Goal: Book appointment/travel/reservation

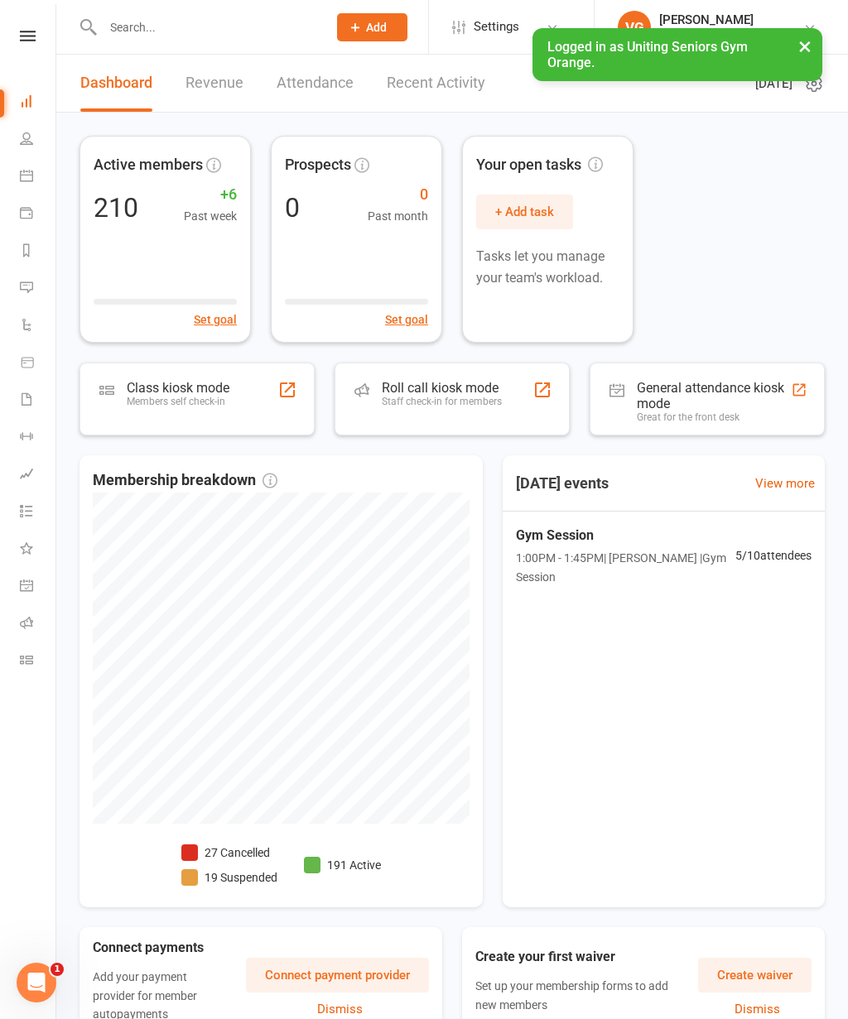
click at [41, 176] on link "Calendar" at bounding box center [38, 177] width 37 height 37
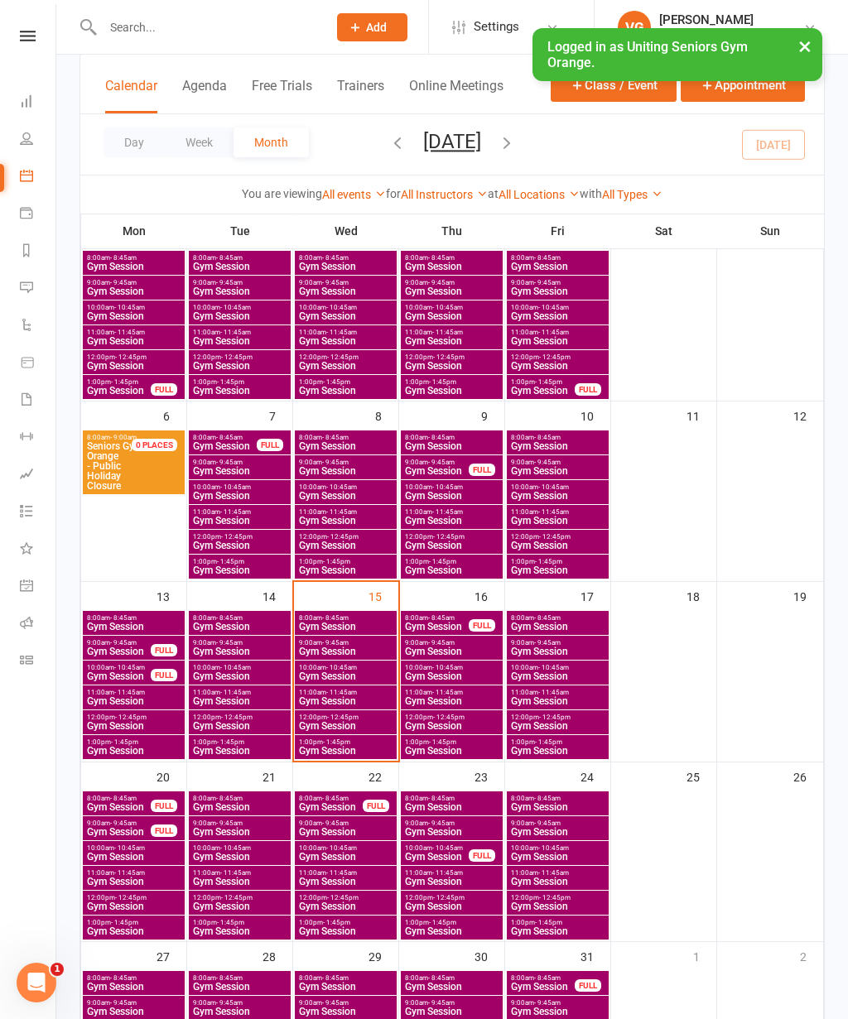
scroll to position [136, 0]
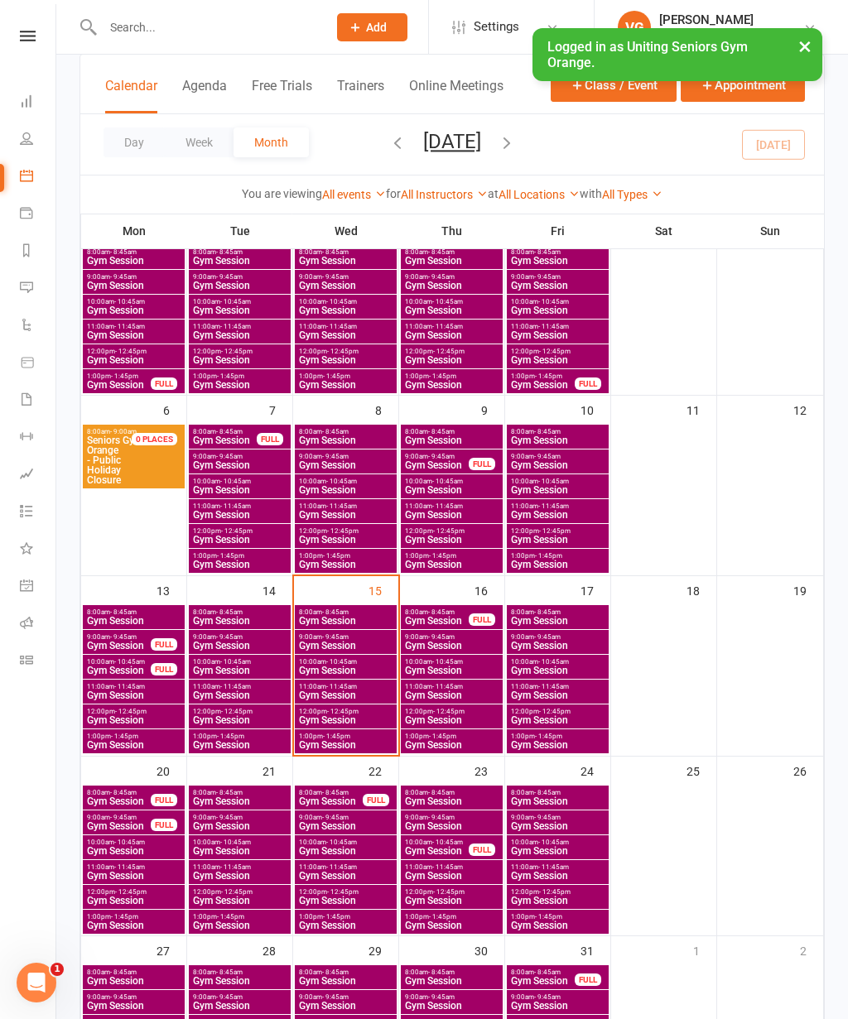
click at [458, 593] on div "16" at bounding box center [452, 665] width 105 height 179
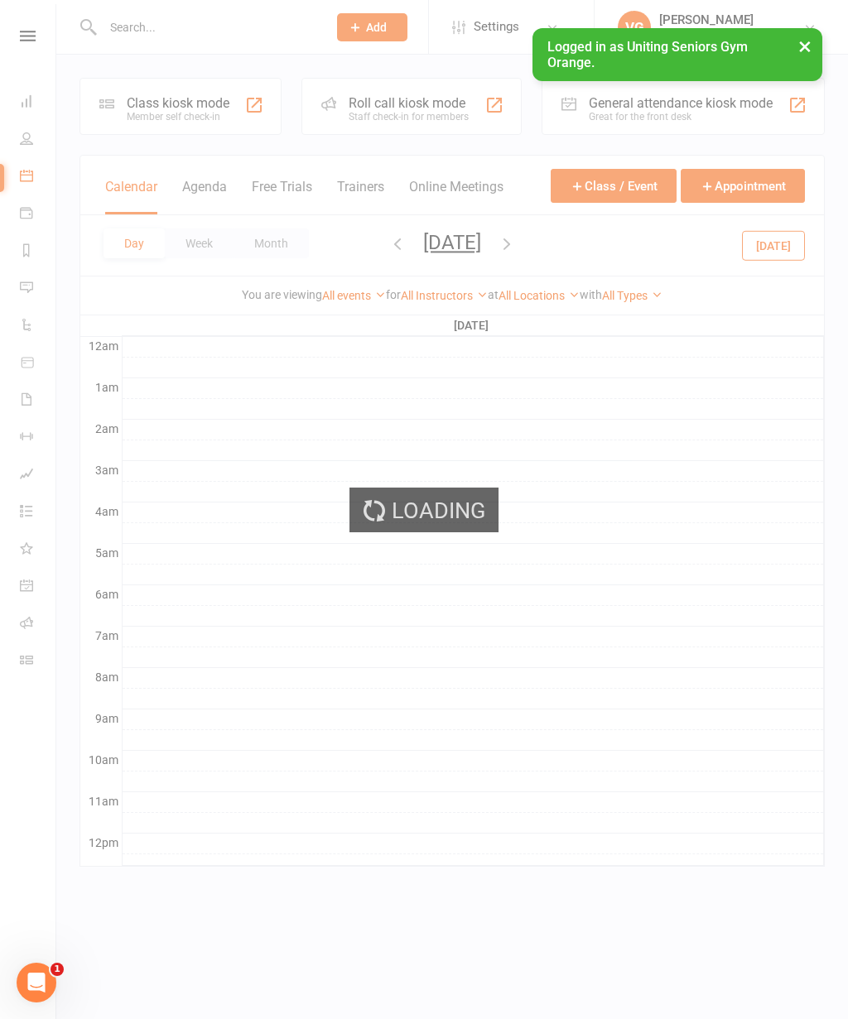
scroll to position [0, 0]
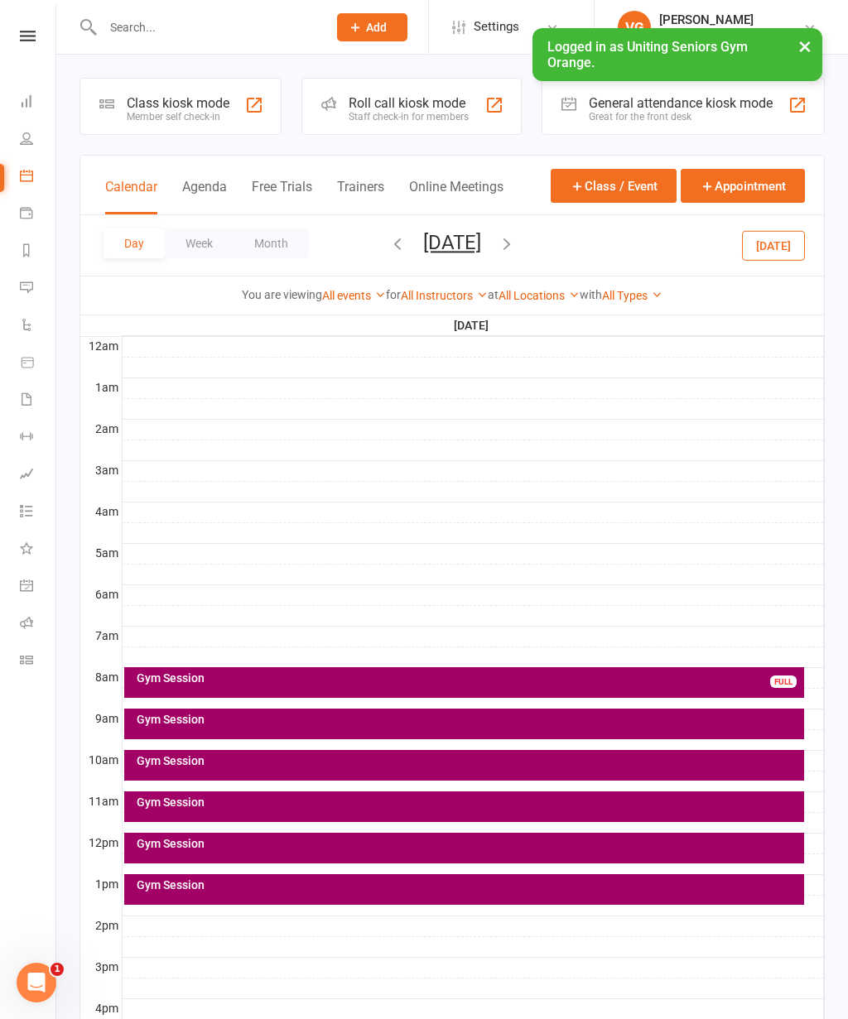
click at [450, 676] on div "Gym Session" at bounding box center [468, 678] width 665 height 12
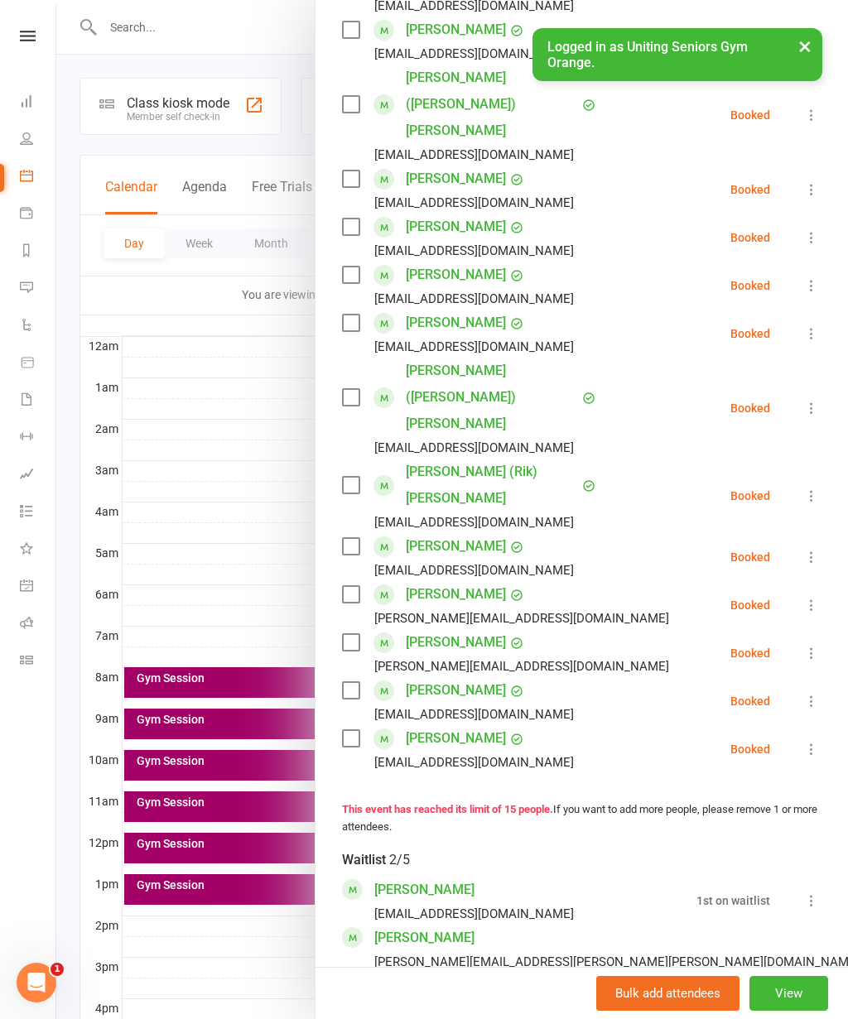
scroll to position [399, 0]
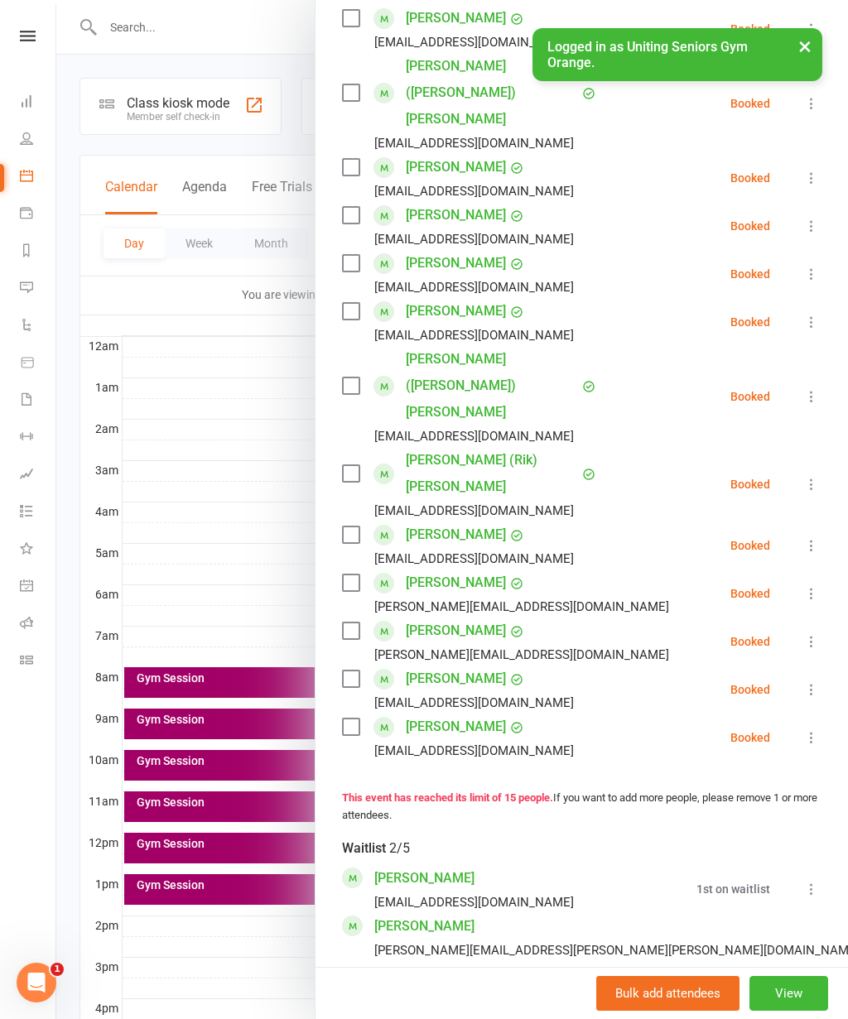
click at [182, 722] on div at bounding box center [451, 509] width 791 height 1019
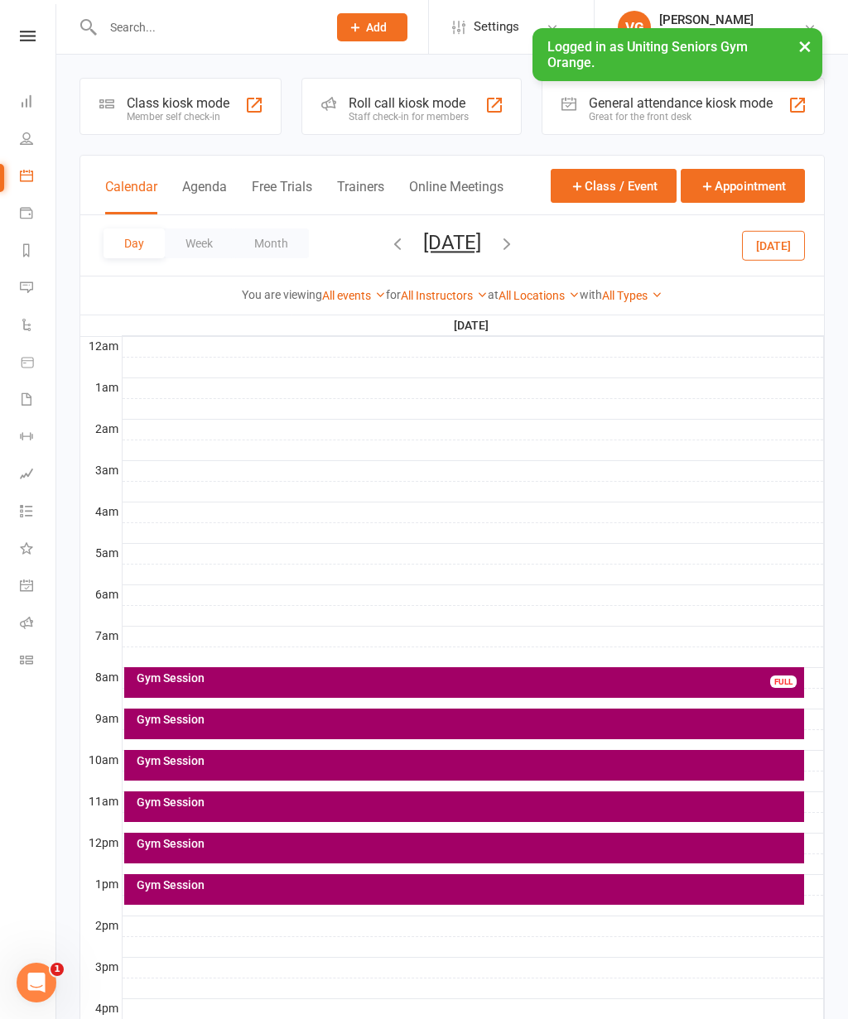
click at [178, 717] on div "Gym Session" at bounding box center [468, 720] width 665 height 12
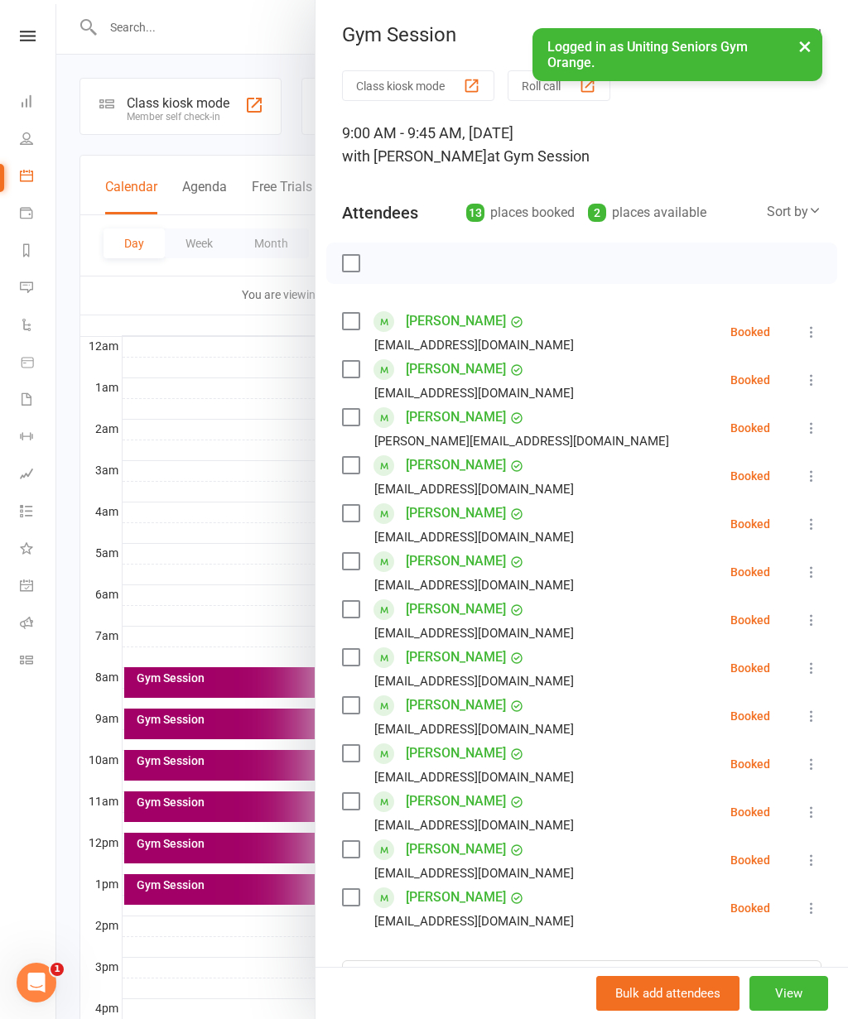
click at [184, 712] on div at bounding box center [451, 509] width 791 height 1019
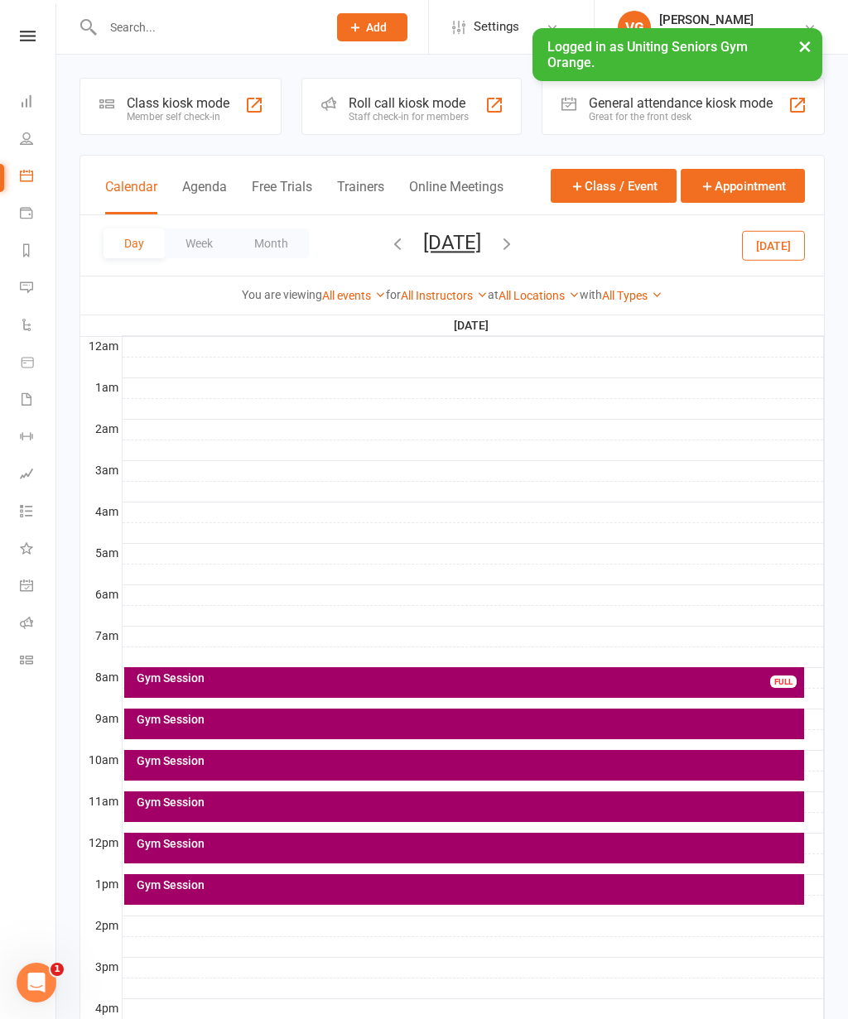
click at [204, 706] on div at bounding box center [473, 699] width 701 height 20
click at [191, 764] on div "Gym Session" at bounding box center [468, 761] width 665 height 12
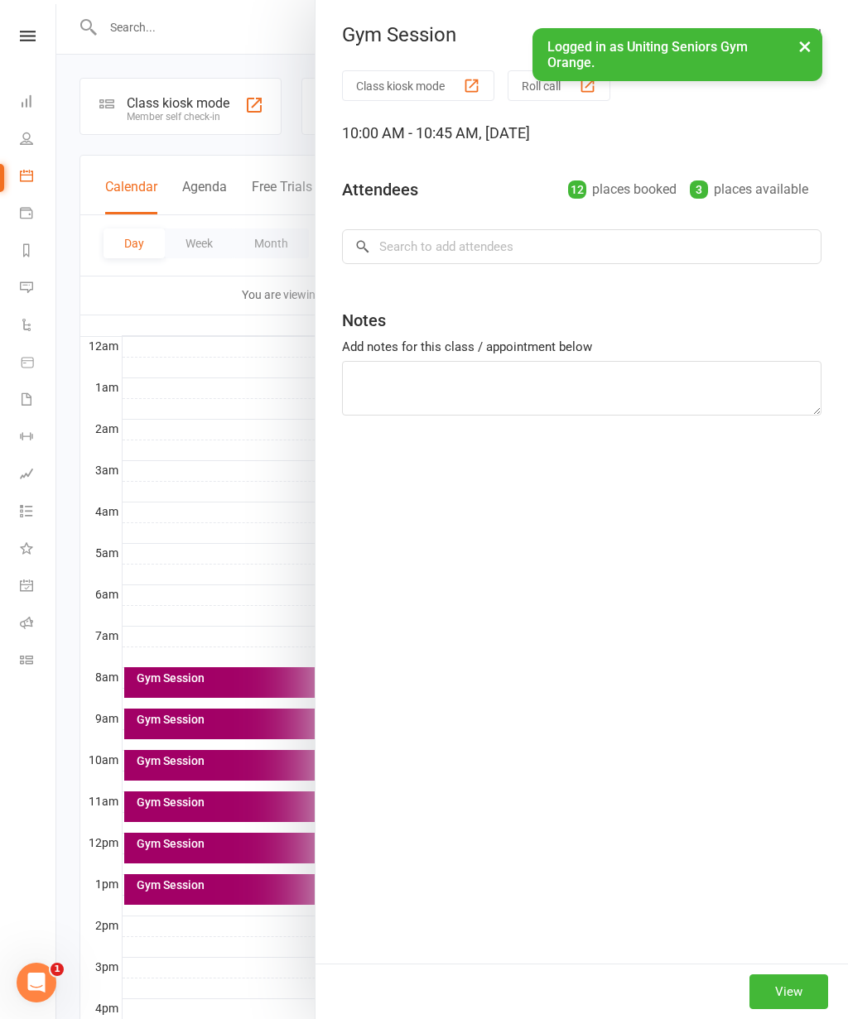
click at [184, 760] on div at bounding box center [451, 509] width 791 height 1019
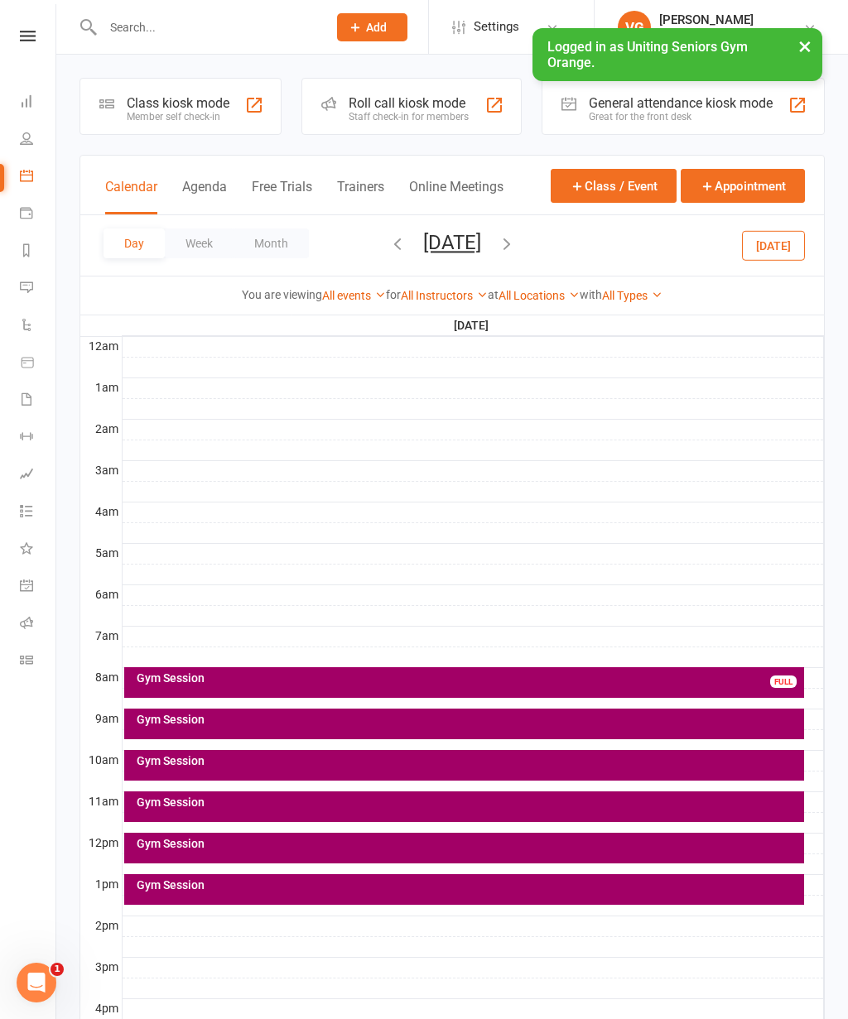
click at [224, 763] on div "Gym Session" at bounding box center [468, 761] width 665 height 12
